Goal: Book appointment/travel/reservation

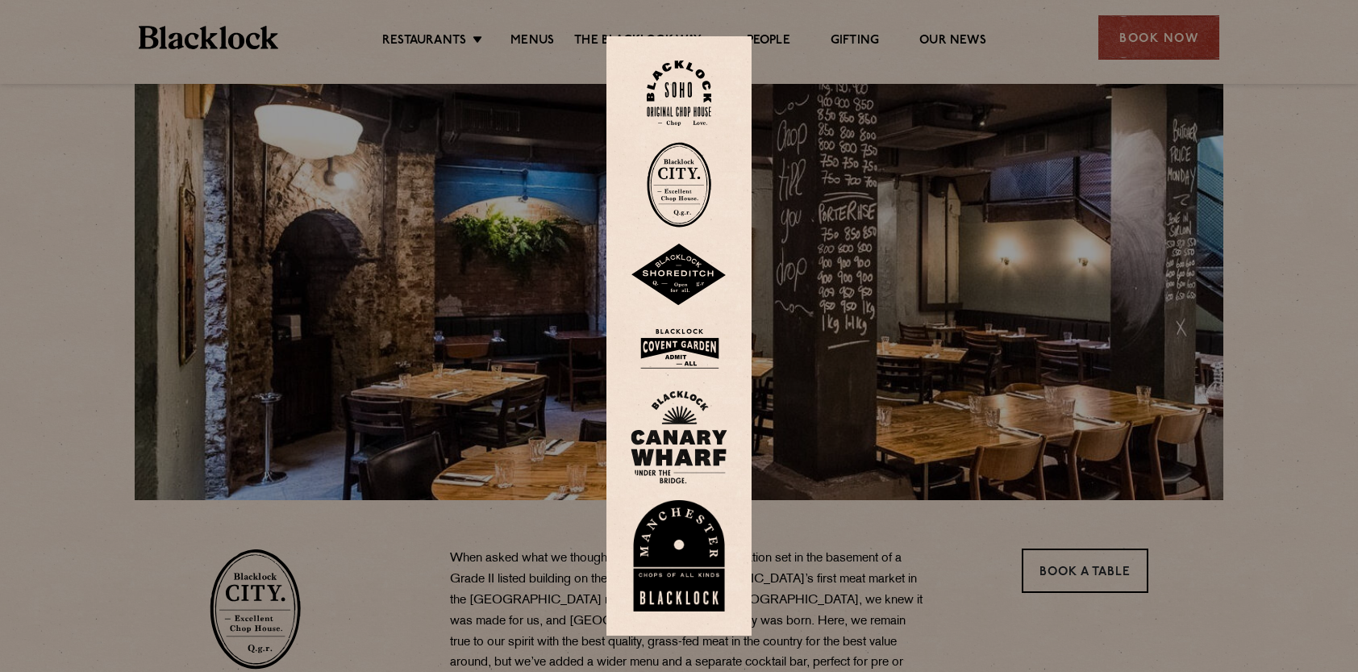
scroll to position [81, 0]
click at [406, 42] on div at bounding box center [679, 336] width 1358 height 672
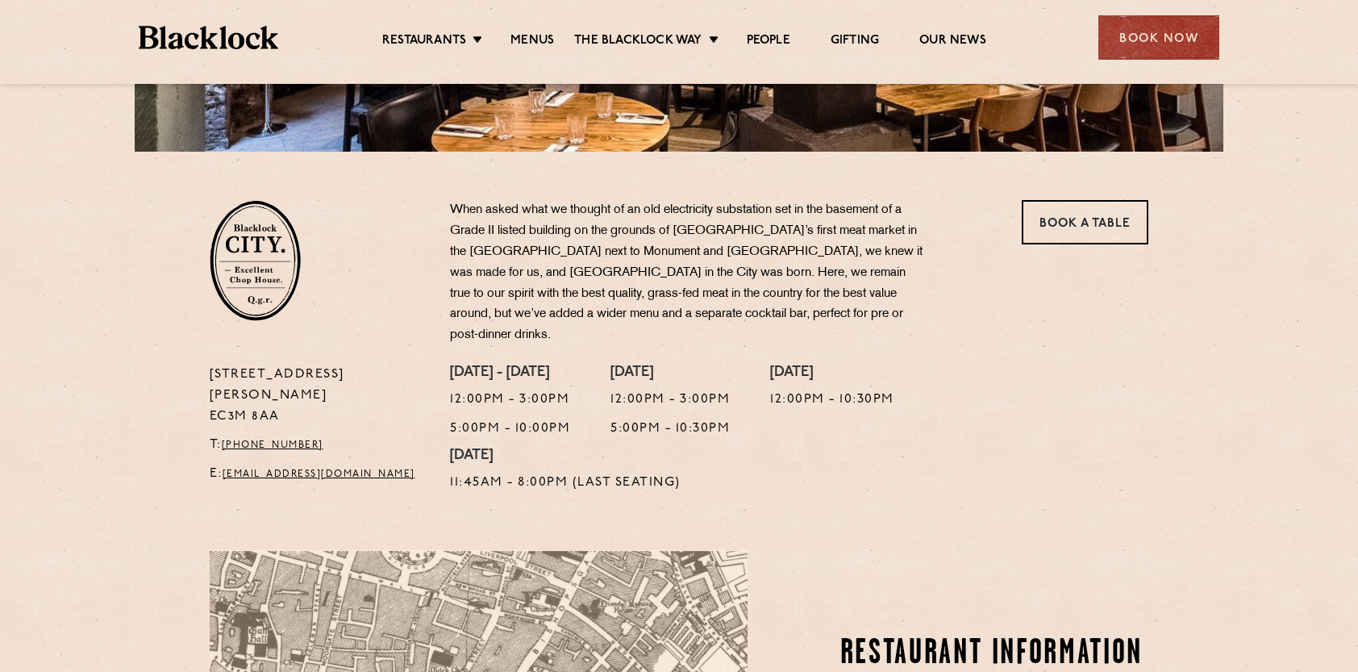
scroll to position [484, 0]
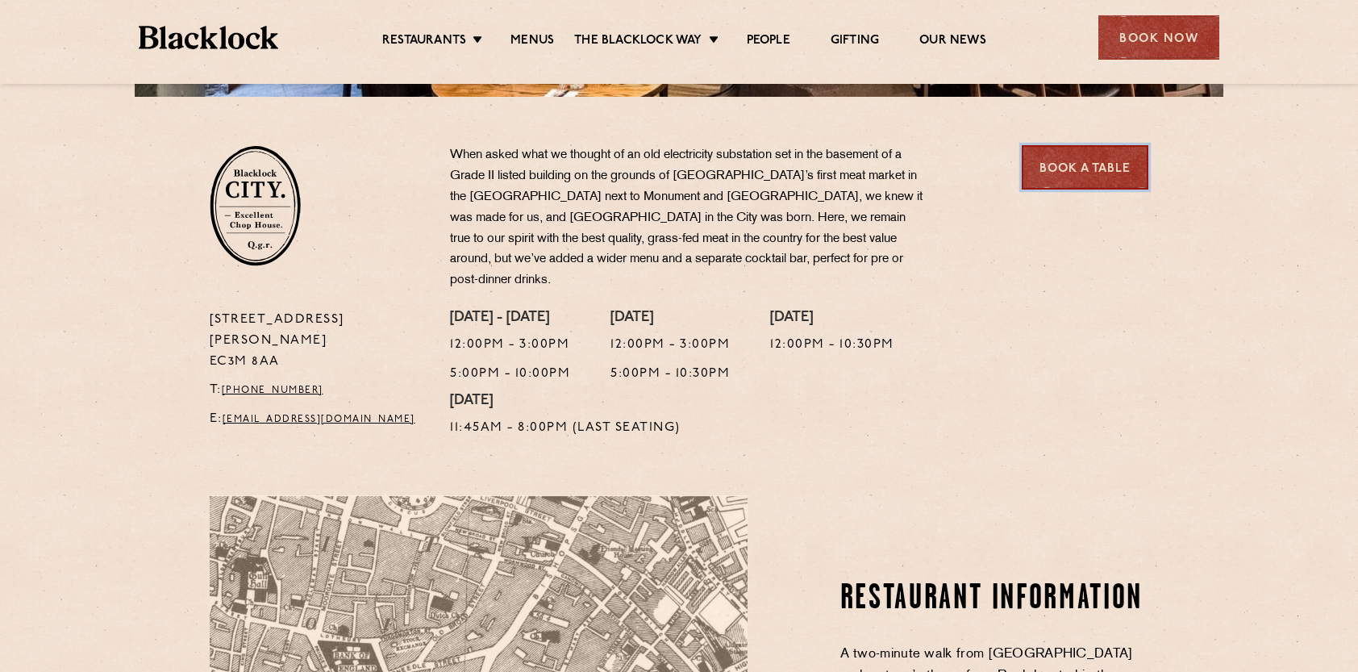
click at [1109, 162] on link "Book a Table" at bounding box center [1085, 167] width 127 height 44
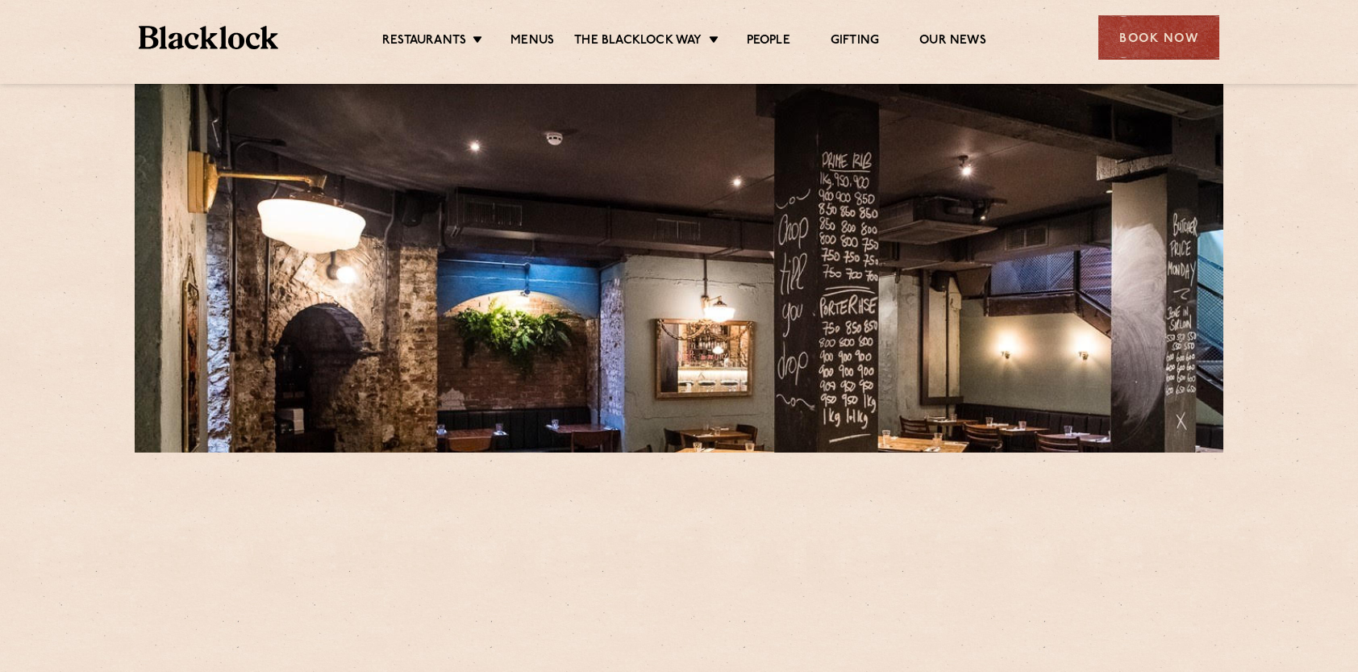
scroll to position [484, 0]
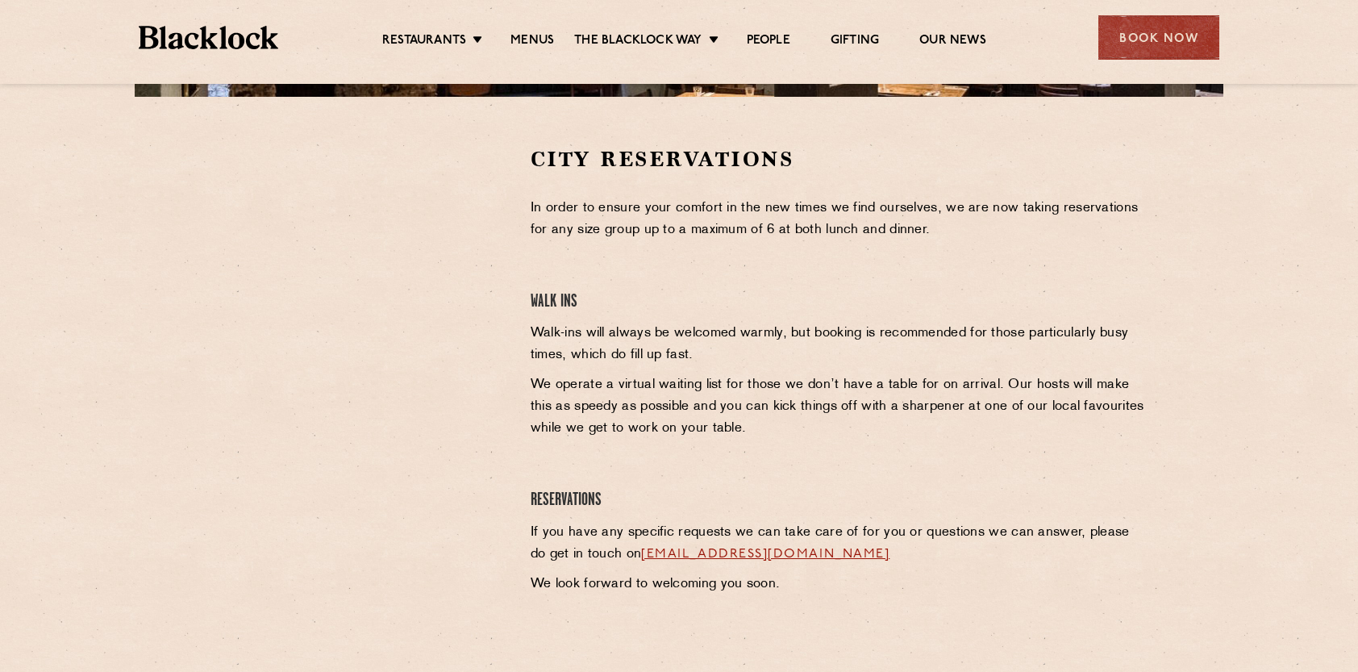
click at [510, 237] on div at bounding box center [358, 389] width 321 height 488
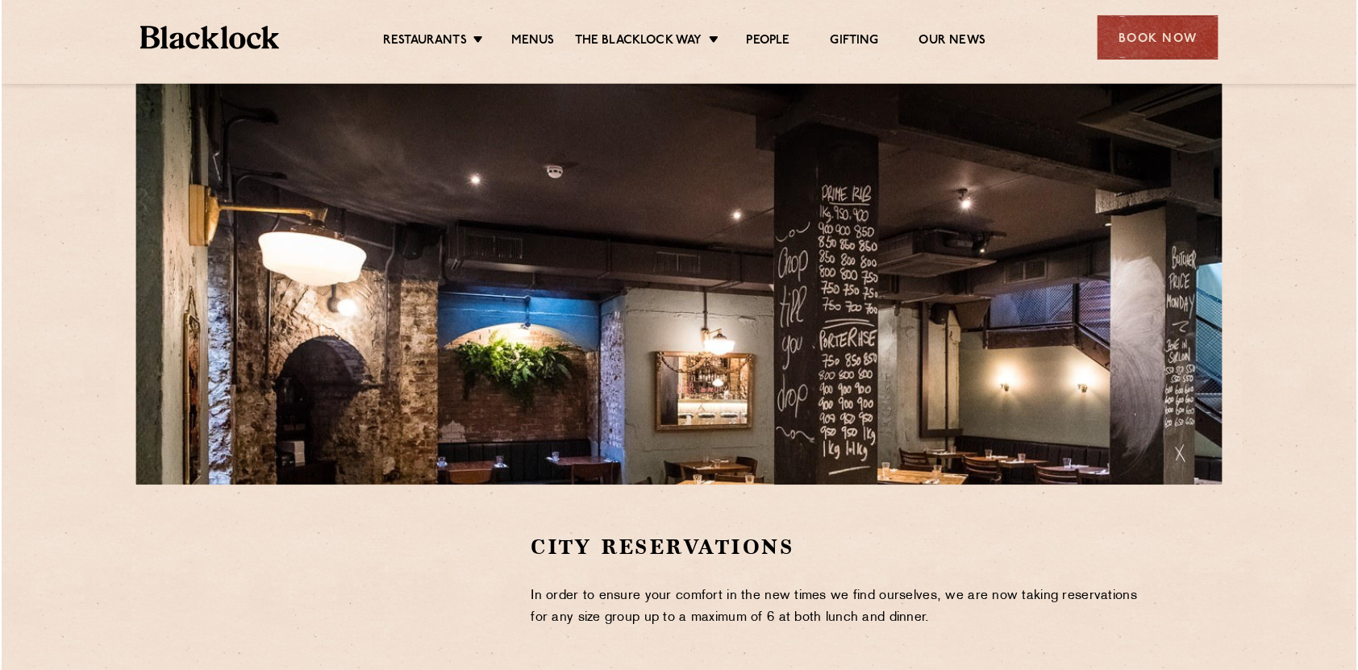
scroll to position [81, 0]
